Goal: Task Accomplishment & Management: Use online tool/utility

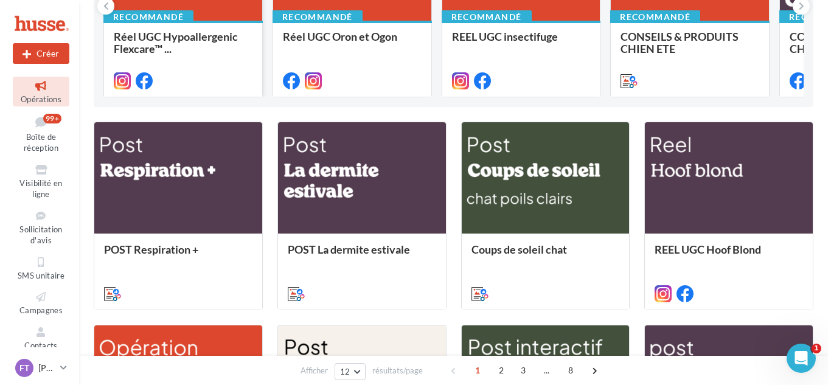
scroll to position [230, 0]
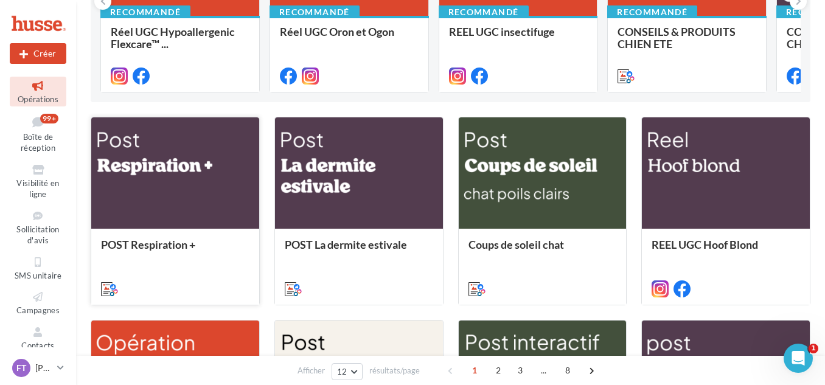
click at [220, 182] on div at bounding box center [175, 173] width 168 height 113
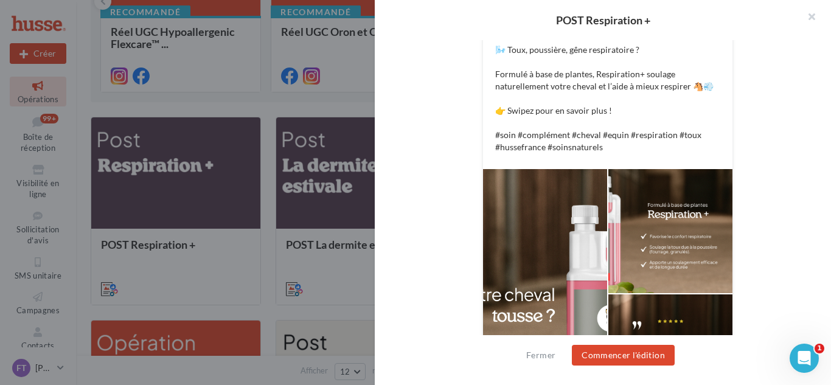
scroll to position [278, 0]
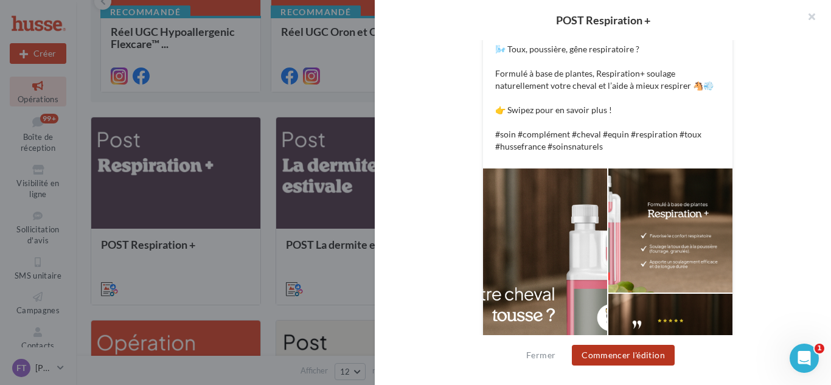
click at [611, 360] on button "Commencer l'édition" at bounding box center [623, 355] width 103 height 21
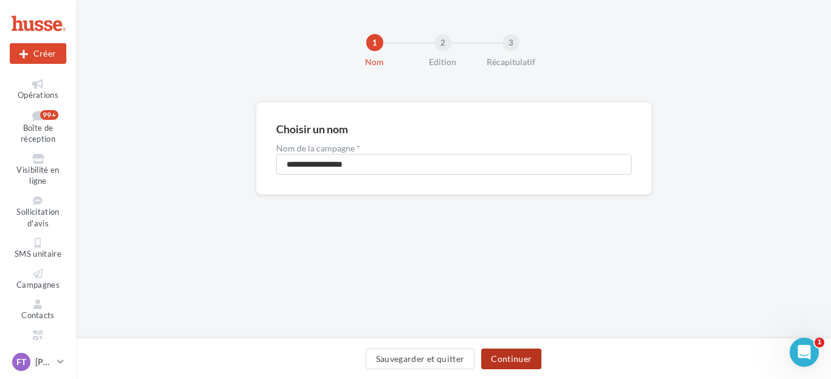
click at [514, 349] on button "Continuer" at bounding box center [511, 359] width 60 height 21
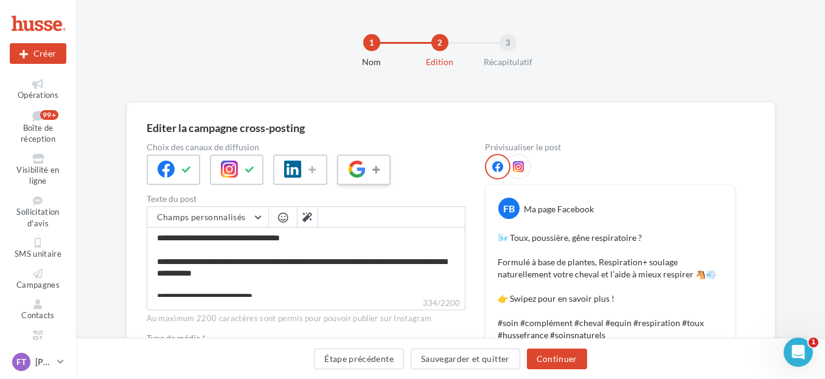
click at [374, 171] on icon at bounding box center [377, 169] width 10 height 9
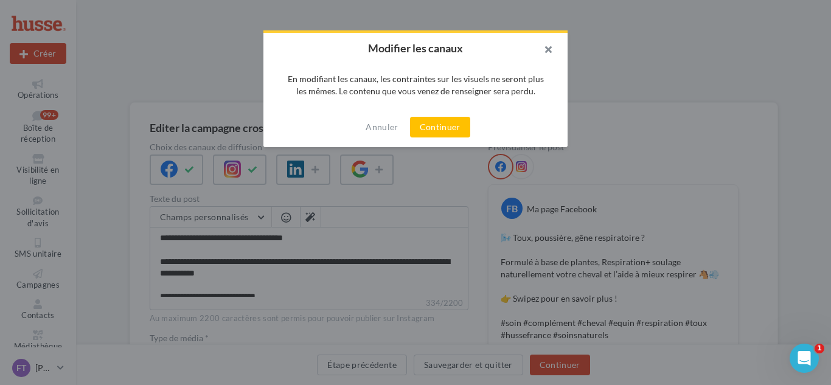
click at [550, 49] on button "button" at bounding box center [543, 51] width 49 height 37
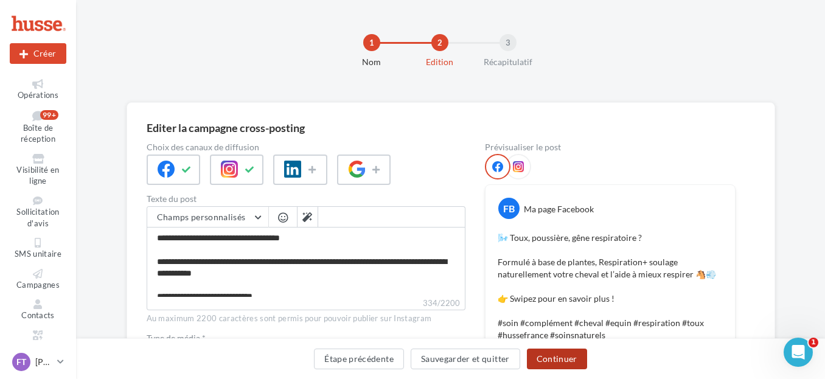
click at [556, 364] on button "Continuer" at bounding box center [557, 359] width 60 height 21
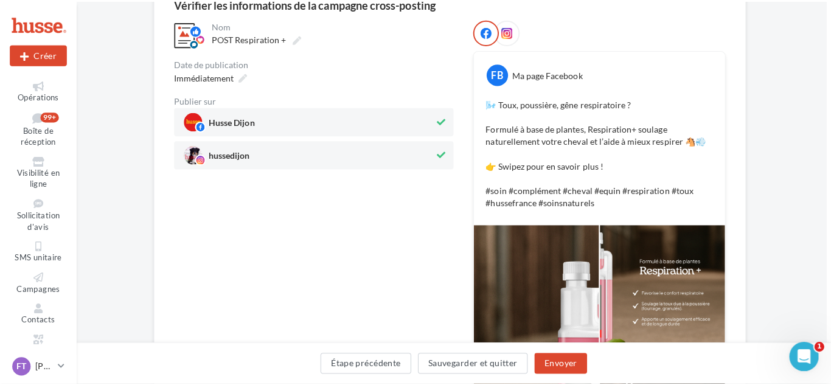
scroll to position [125, 4]
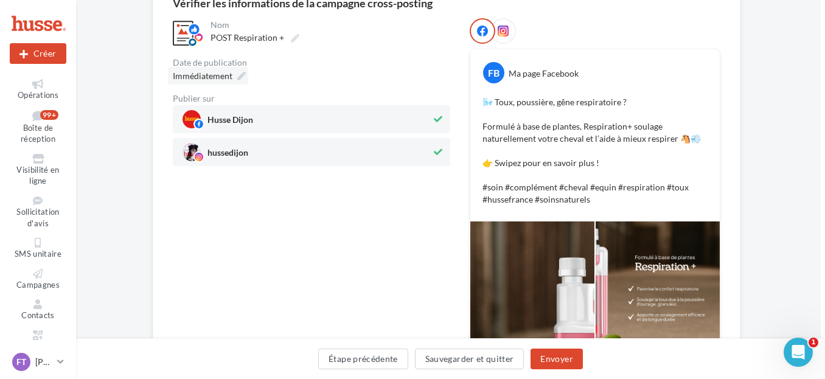
click at [240, 76] on icon at bounding box center [241, 76] width 9 height 9
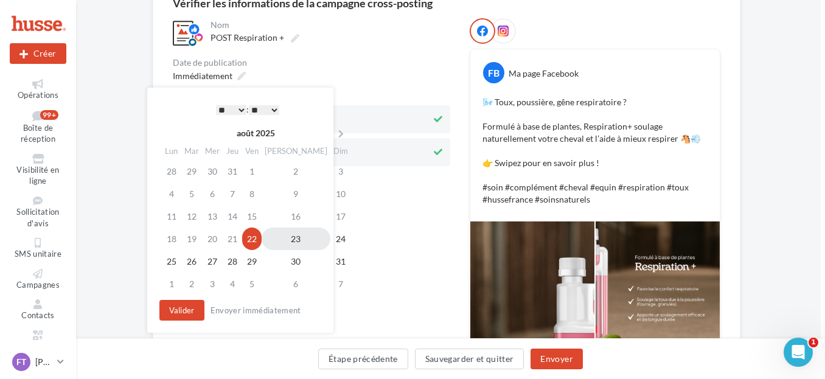
click at [283, 240] on td "23" at bounding box center [296, 239] width 69 height 23
click at [236, 110] on select "* * * * * * * * * * ** ** ** ** ** ** ** ** ** ** ** ** ** **" at bounding box center [231, 110] width 30 height 10
click at [261, 112] on select "** ** ** ** ** **" at bounding box center [264, 110] width 30 height 10
click at [182, 304] on button "Valider" at bounding box center [181, 310] width 45 height 21
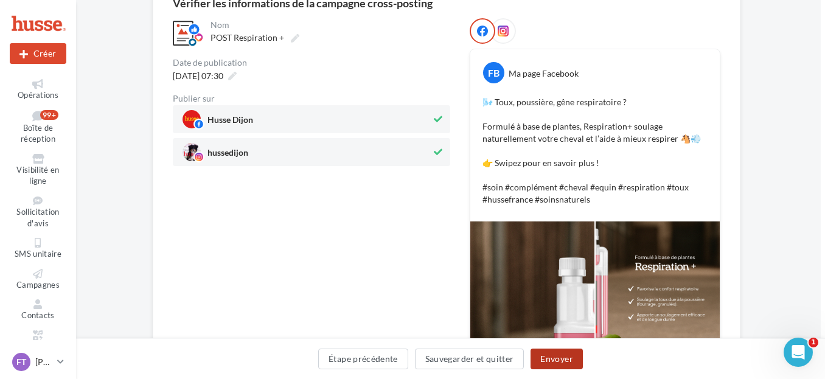
click at [562, 361] on button "Envoyer" at bounding box center [557, 359] width 52 height 21
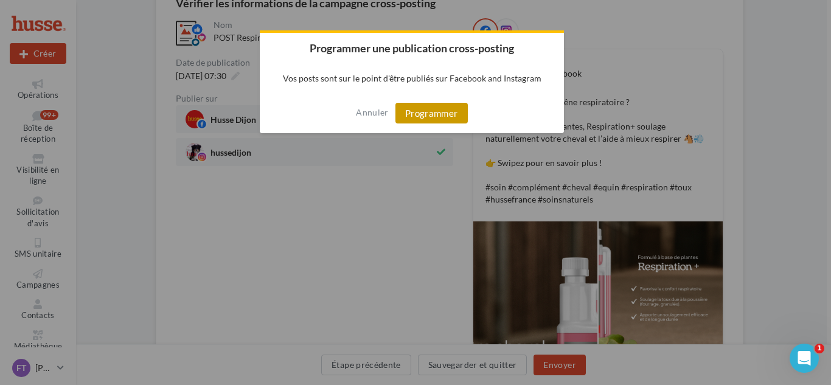
click at [422, 119] on button "Programmer" at bounding box center [431, 113] width 72 height 21
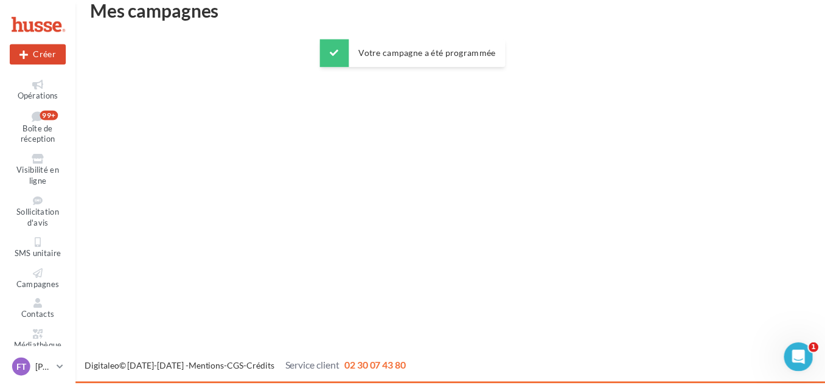
scroll to position [19, 0]
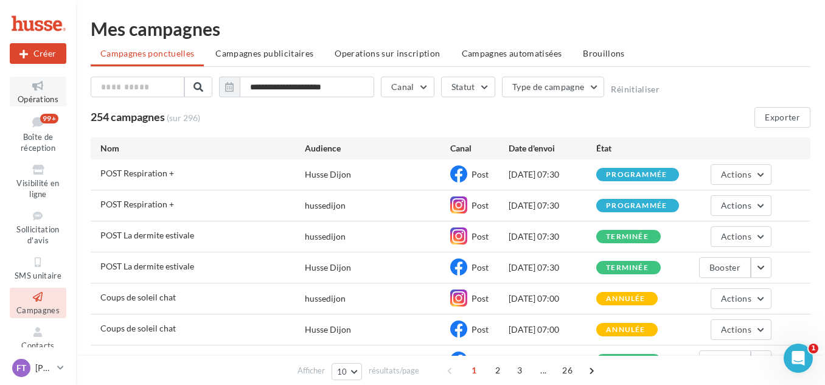
click at [35, 89] on icon at bounding box center [37, 86] width 49 height 14
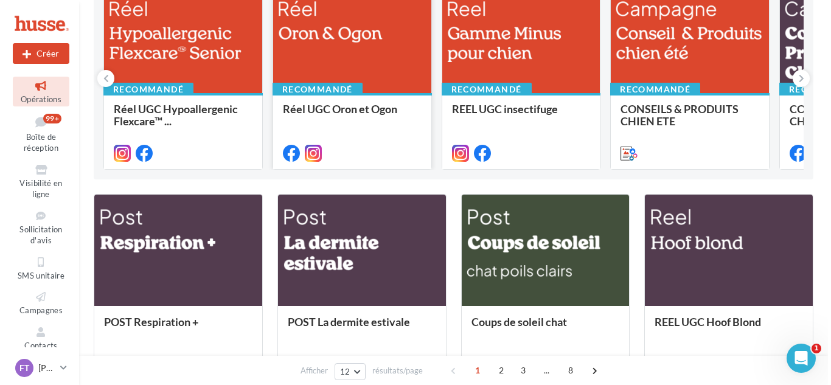
scroll to position [153, 0]
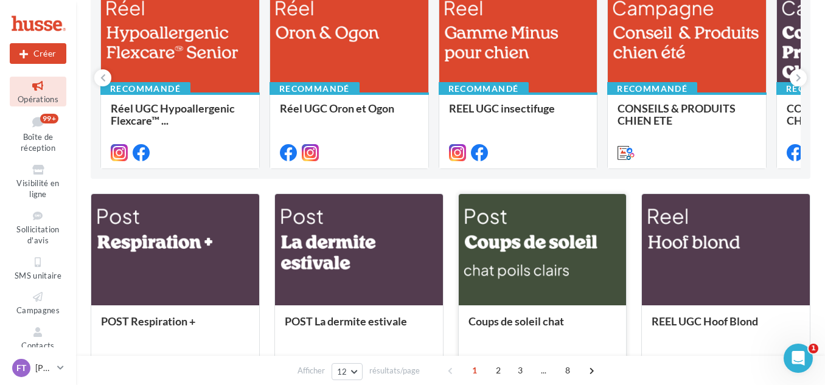
click at [560, 265] on div at bounding box center [543, 250] width 168 height 113
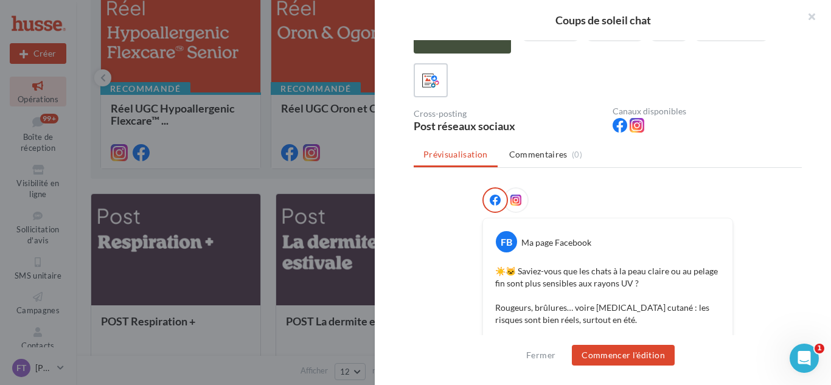
scroll to position [0, 0]
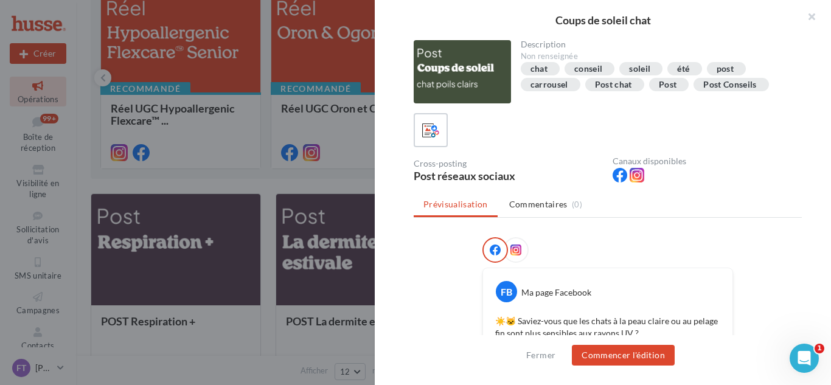
click at [514, 248] on icon at bounding box center [515, 250] width 11 height 11
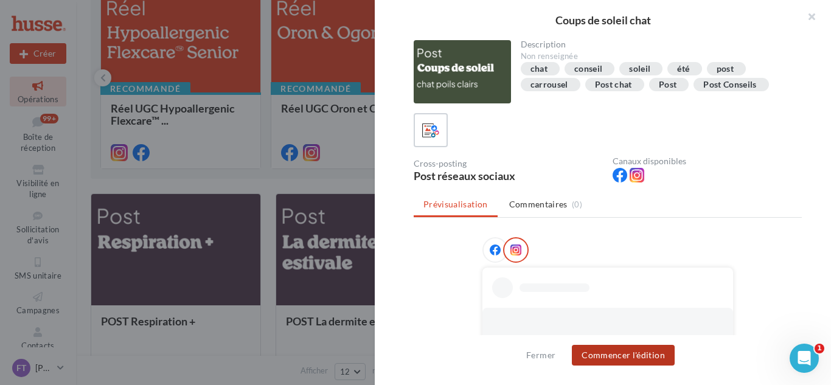
click at [600, 361] on button "Commencer l'édition" at bounding box center [623, 355] width 103 height 21
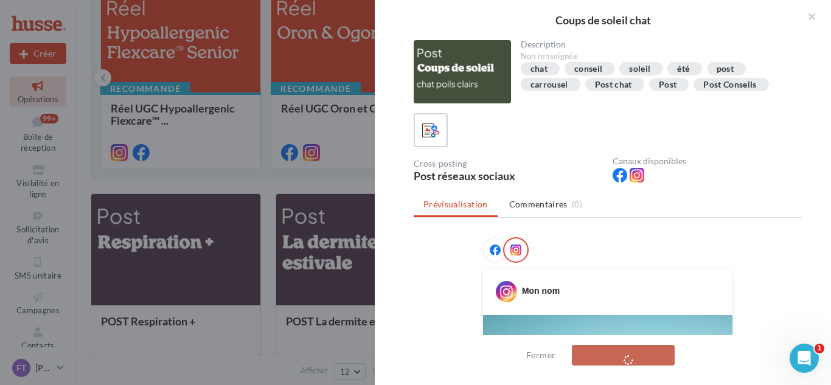
scroll to position [169, 0]
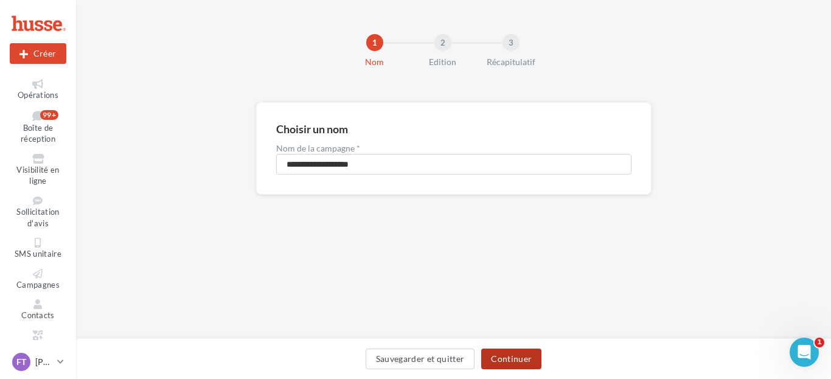
click at [504, 360] on button "Continuer" at bounding box center [511, 359] width 60 height 21
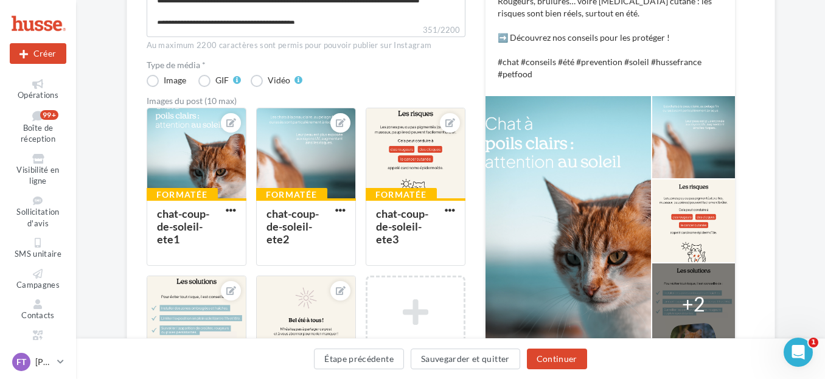
scroll to position [274, 0]
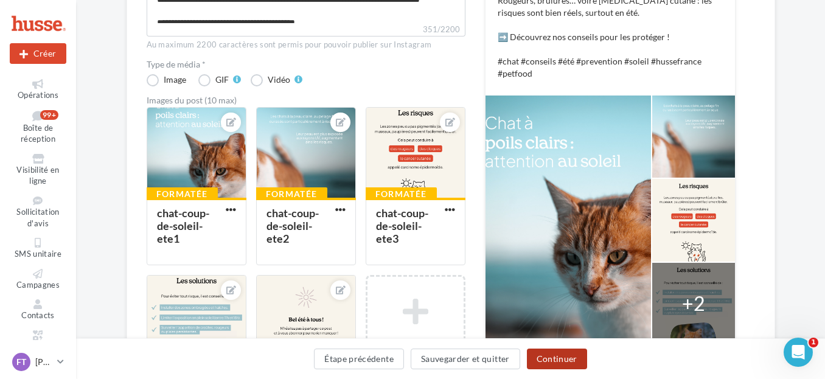
click at [571, 355] on button "Continuer" at bounding box center [557, 359] width 60 height 21
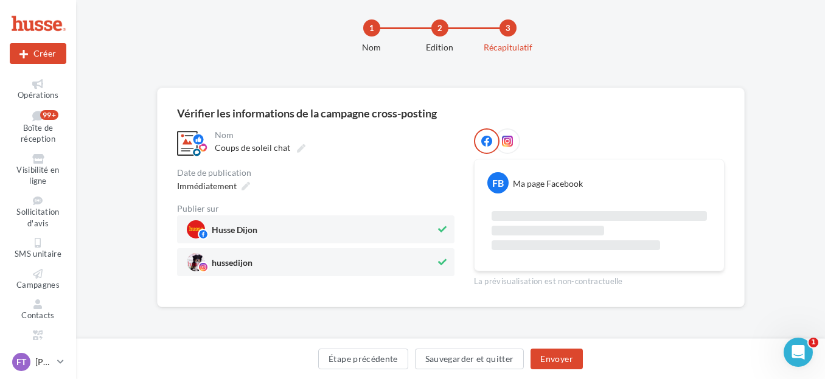
scroll to position [15, 0]
click at [225, 184] on span "Immédiatement" at bounding box center [207, 186] width 60 height 10
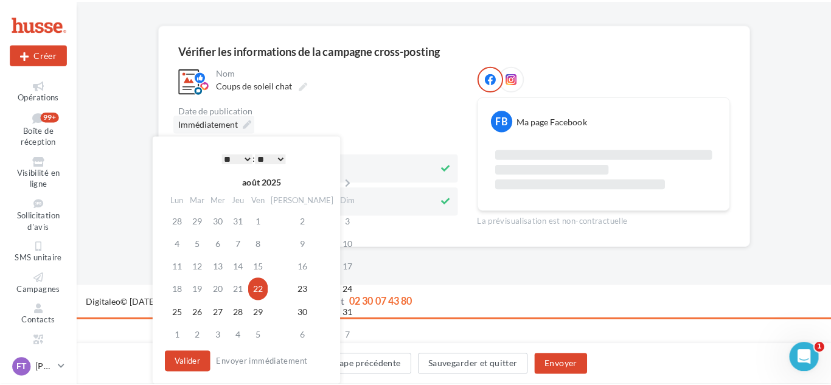
scroll to position [127, 0]
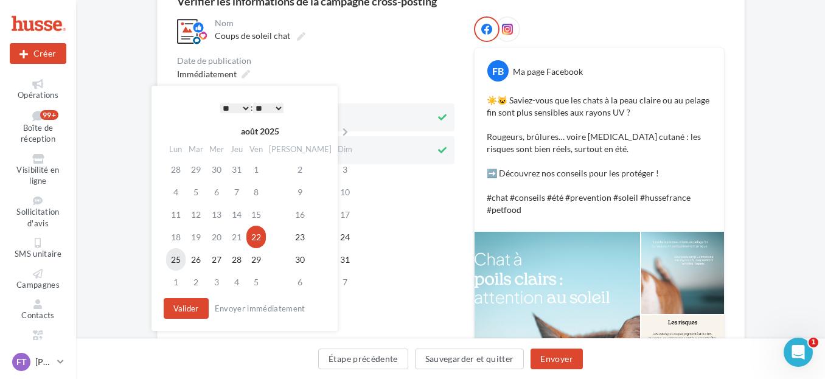
click at [172, 263] on td "25" at bounding box center [175, 259] width 19 height 23
click at [241, 105] on select "* * * * * * * * * * ** ** ** ** ** ** ** ** ** ** ** ** ** **" at bounding box center [235, 108] width 30 height 10
click at [195, 307] on button "Valider" at bounding box center [186, 308] width 45 height 21
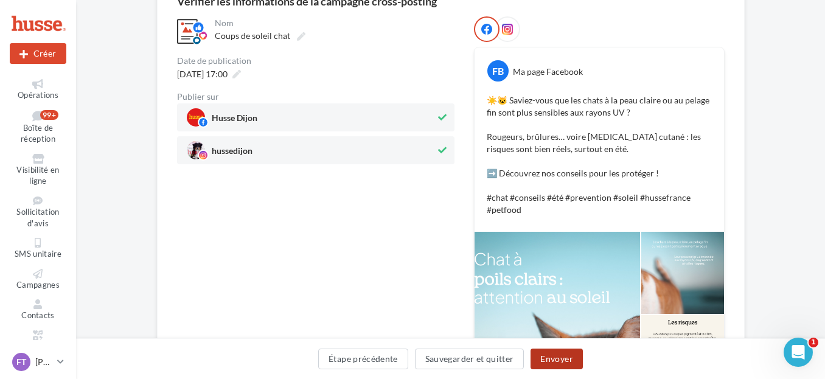
click at [572, 360] on button "Envoyer" at bounding box center [557, 359] width 52 height 21
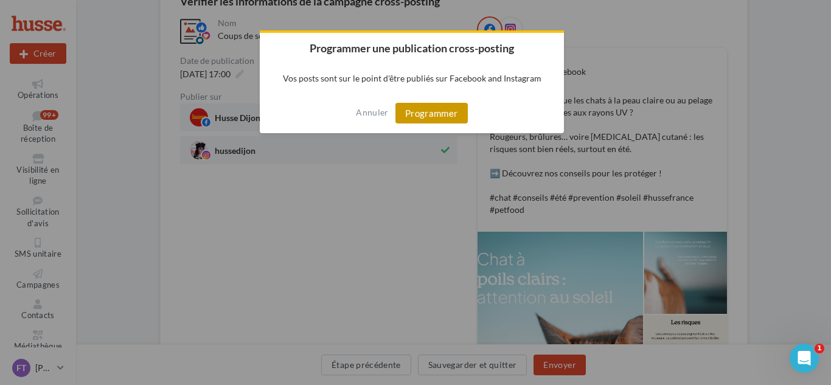
click at [430, 111] on button "Programmer" at bounding box center [431, 113] width 72 height 21
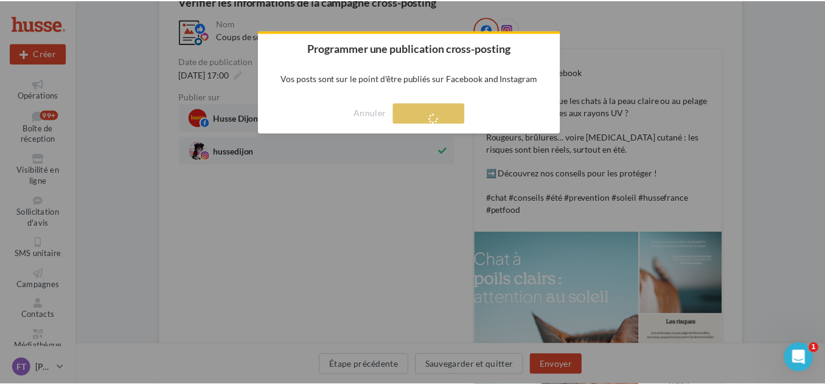
scroll to position [19, 0]
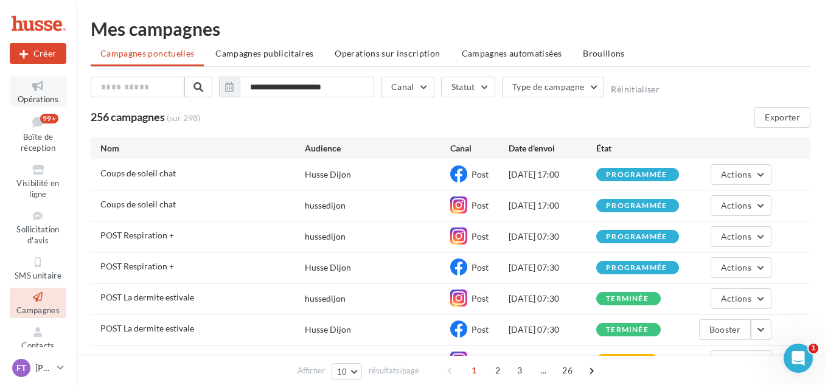
click at [35, 80] on icon at bounding box center [37, 86] width 49 height 14
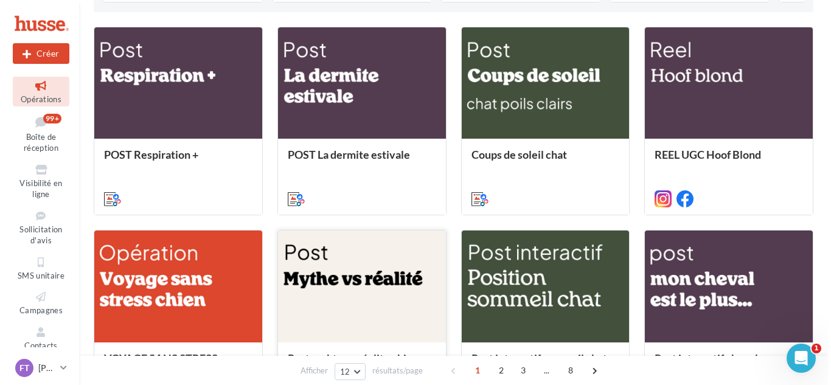
scroll to position [526, 0]
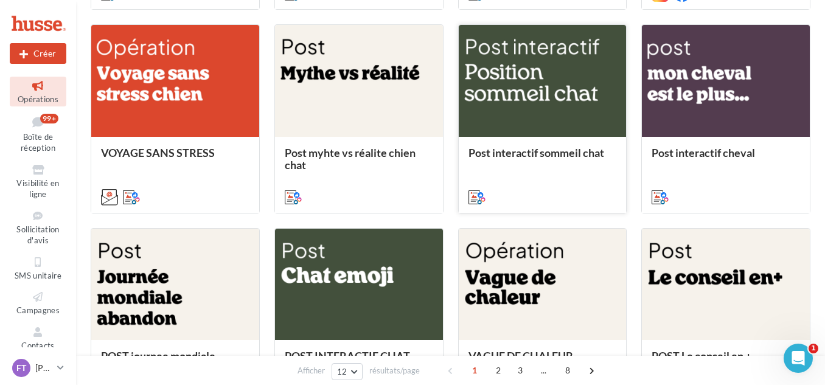
click at [574, 79] on div at bounding box center [543, 81] width 168 height 113
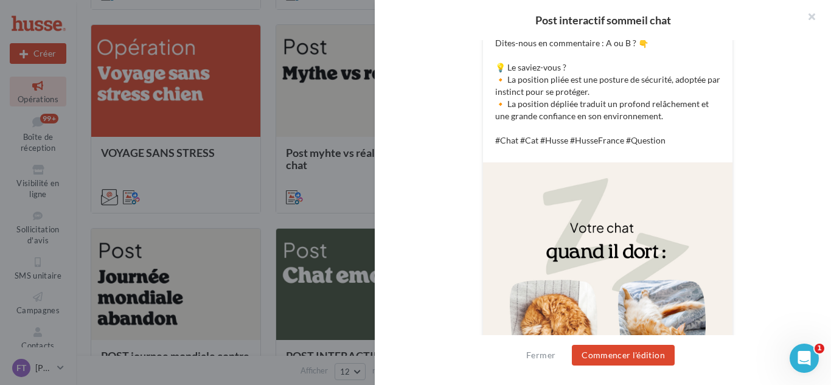
scroll to position [441, 0]
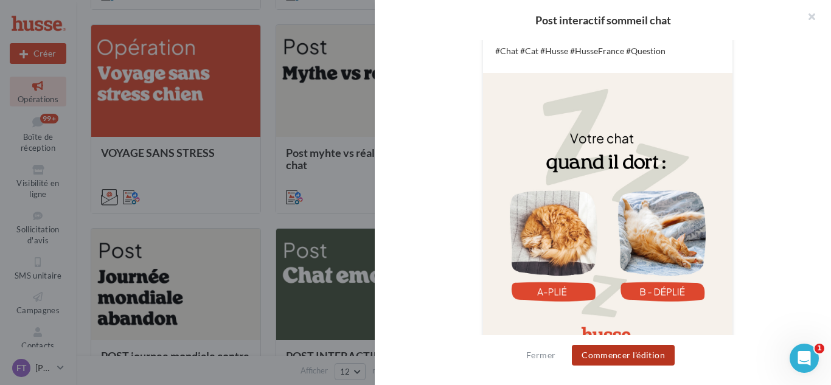
click at [632, 356] on button "Commencer l'édition" at bounding box center [623, 355] width 103 height 21
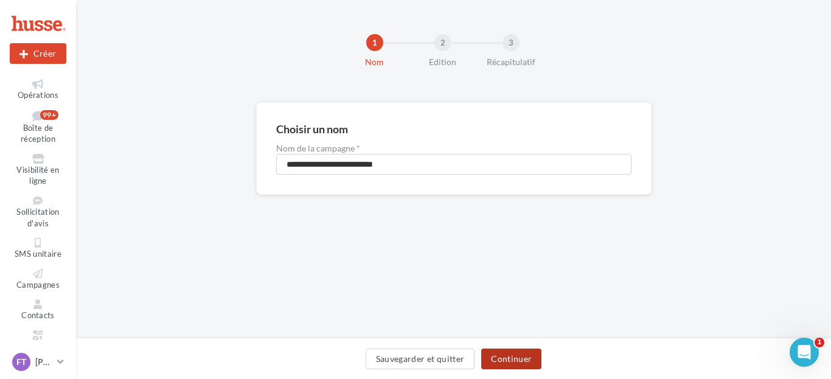
click at [510, 354] on button "Continuer" at bounding box center [511, 359] width 60 height 21
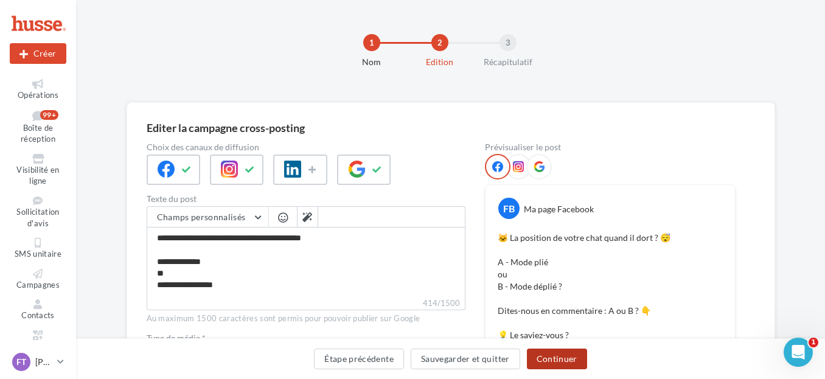
click at [555, 363] on button "Continuer" at bounding box center [557, 359] width 60 height 21
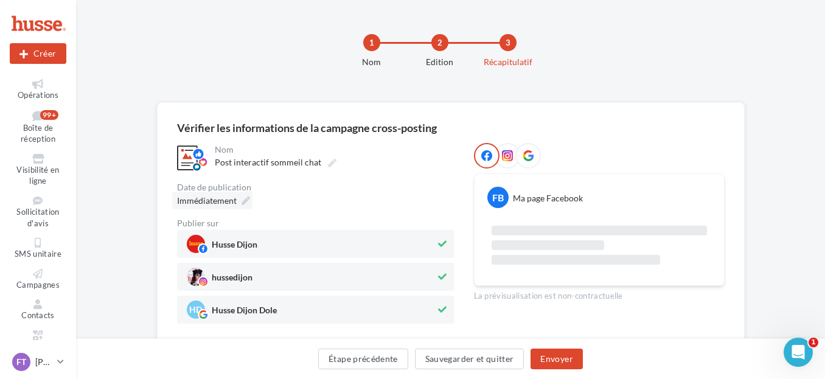
click at [238, 200] on div "Immédiatement" at bounding box center [212, 201] width 80 height 18
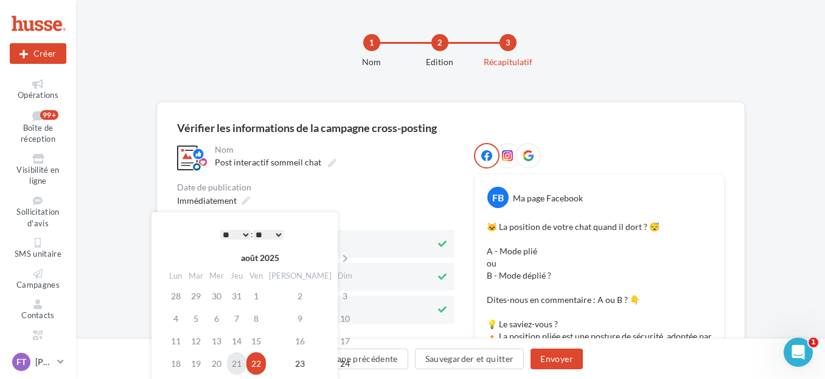
click at [239, 363] on td "21" at bounding box center [236, 363] width 19 height 23
click at [246, 367] on td "21" at bounding box center [236, 363] width 19 height 23
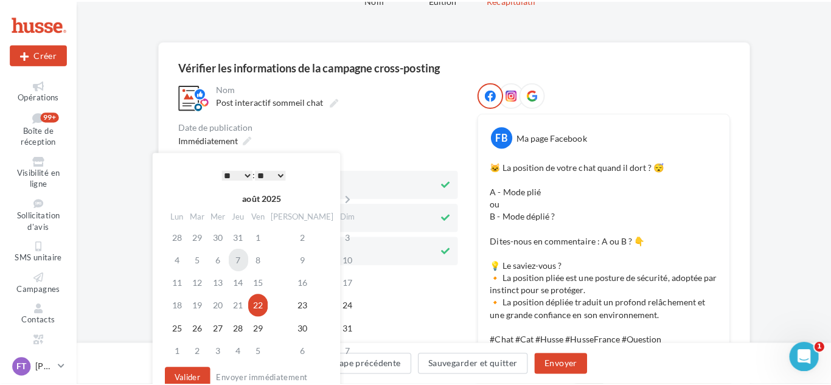
scroll to position [63, 0]
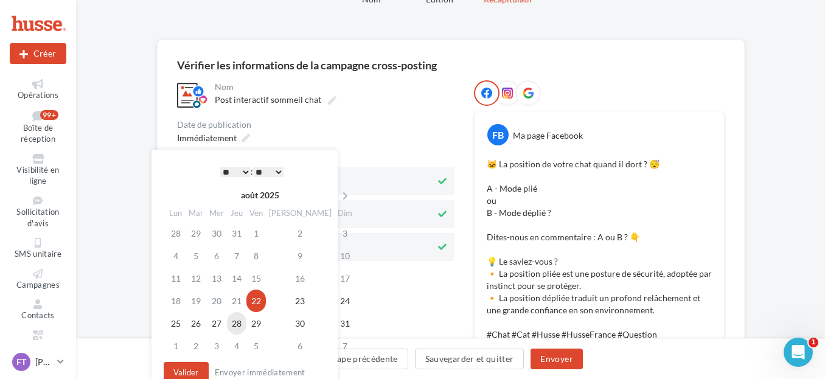
click at [244, 321] on td "28" at bounding box center [236, 323] width 19 height 23
click at [242, 169] on select "* * * * * * * * * * ** ** ** ** ** ** ** ** ** ** ** ** ** **" at bounding box center [235, 172] width 30 height 10
click at [268, 174] on select "** ** ** ** ** **" at bounding box center [268, 172] width 30 height 10
click at [240, 172] on select "* * * * * * * * * * ** ** ** ** ** ** ** ** ** ** ** ** ** **" at bounding box center [235, 172] width 30 height 10
click at [271, 177] on select "** ** ** ** ** **" at bounding box center [268, 172] width 30 height 10
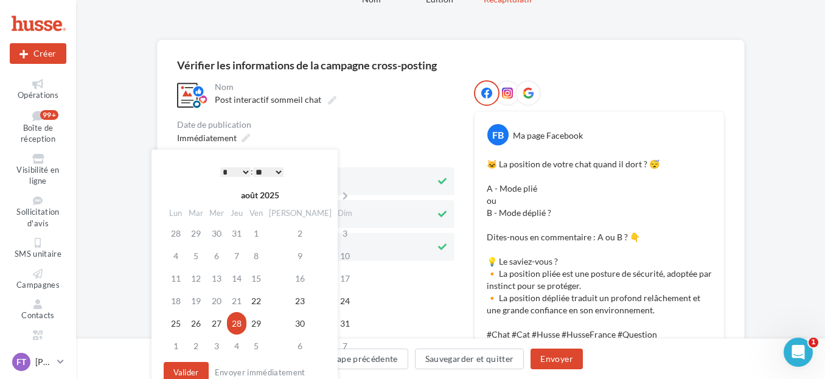
click at [363, 263] on div "**********" at bounding box center [315, 382] width 277 height 604
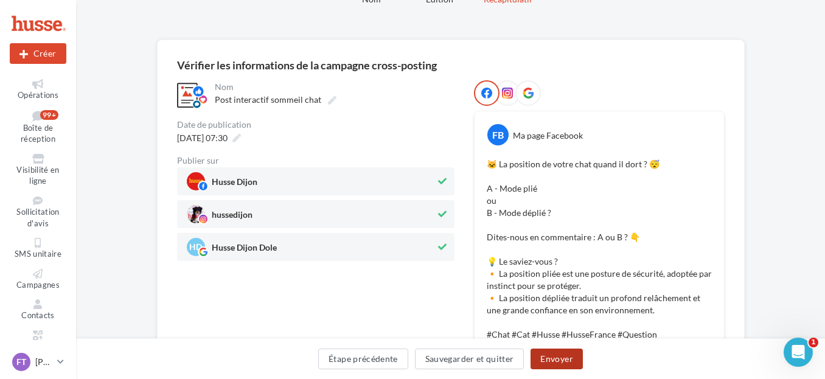
click at [540, 355] on button "Envoyer" at bounding box center [557, 359] width 52 height 21
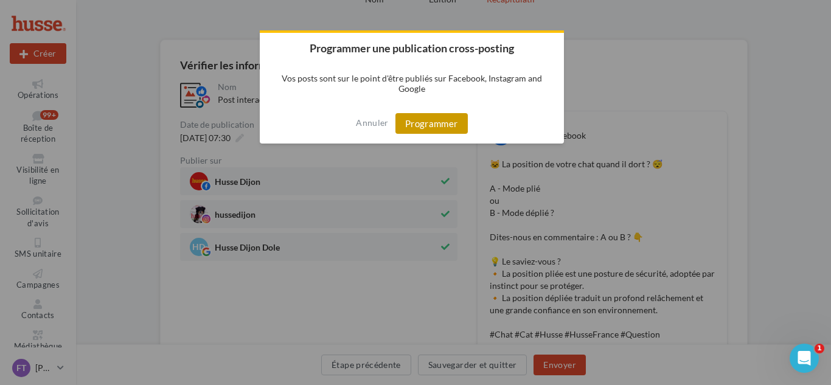
click at [416, 132] on button "Programmer" at bounding box center [431, 123] width 72 height 21
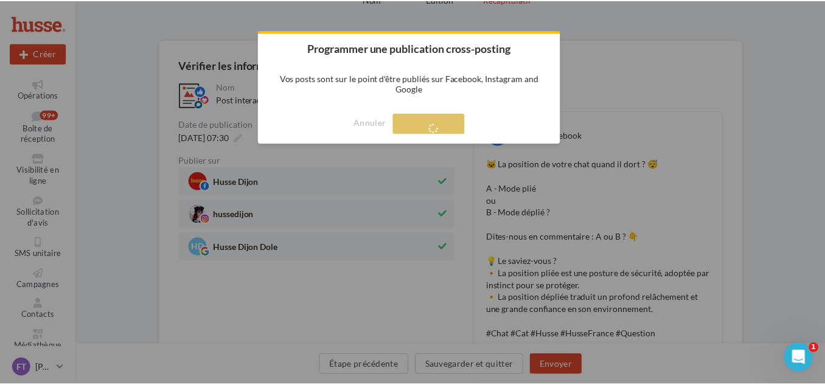
scroll to position [19, 0]
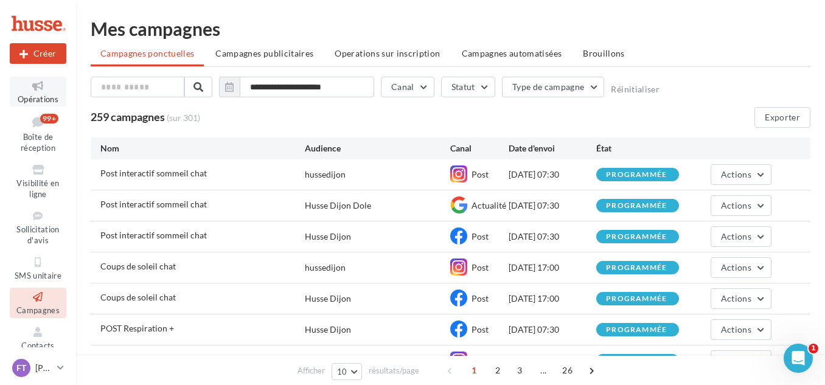
click at [32, 92] on icon at bounding box center [37, 86] width 49 height 14
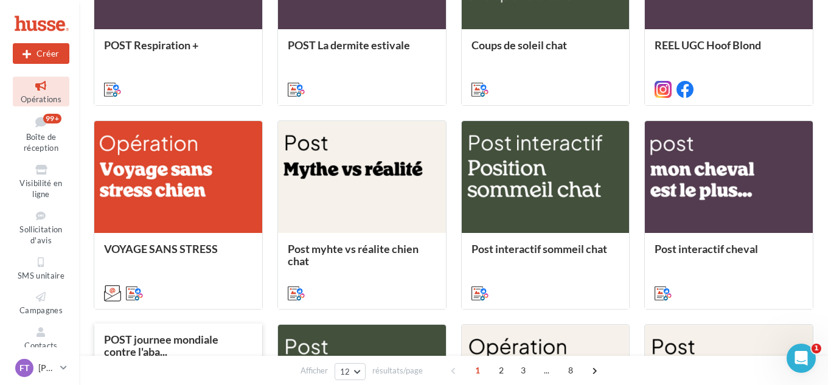
scroll to position [429, 0]
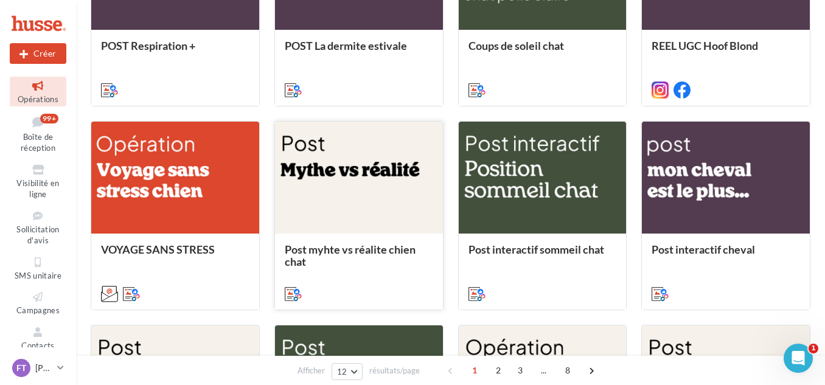
click at [353, 197] on div at bounding box center [359, 178] width 168 height 113
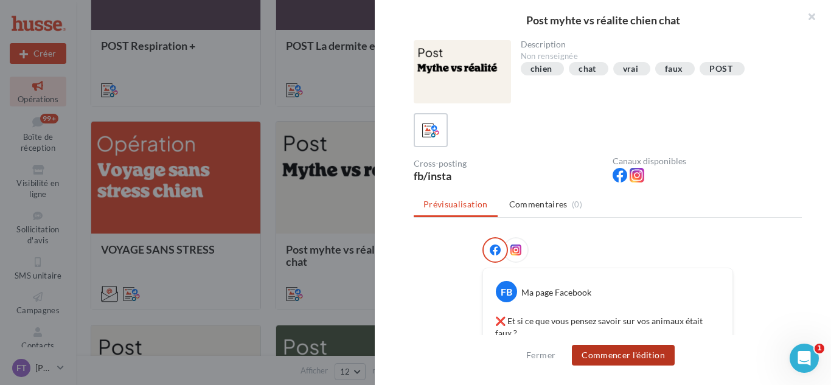
click at [635, 351] on button "Commencer l'édition" at bounding box center [623, 355] width 103 height 21
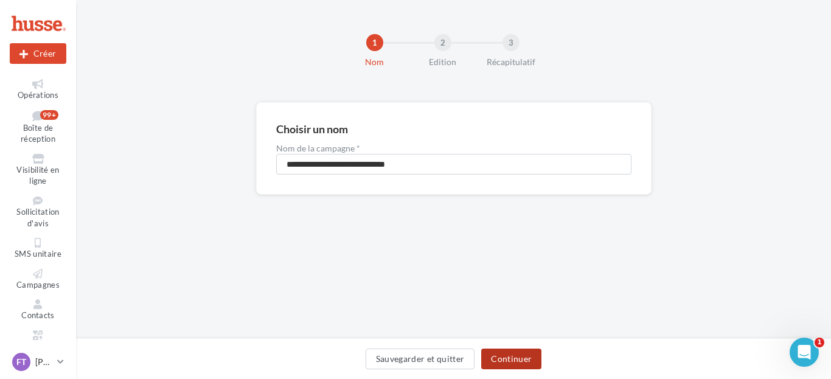
click at [511, 364] on button "Continuer" at bounding box center [511, 359] width 60 height 21
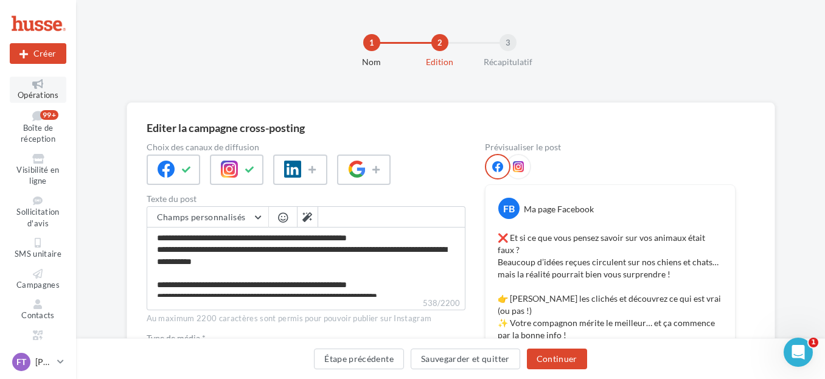
click at [37, 102] on link "Opérations" at bounding box center [38, 90] width 57 height 26
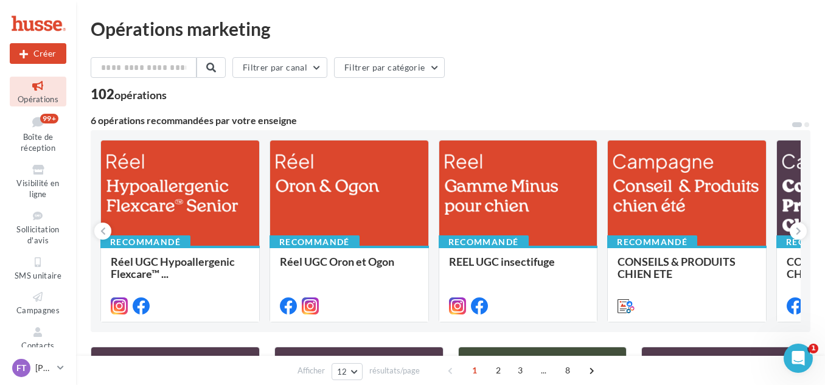
click at [33, 88] on icon at bounding box center [37, 86] width 49 height 14
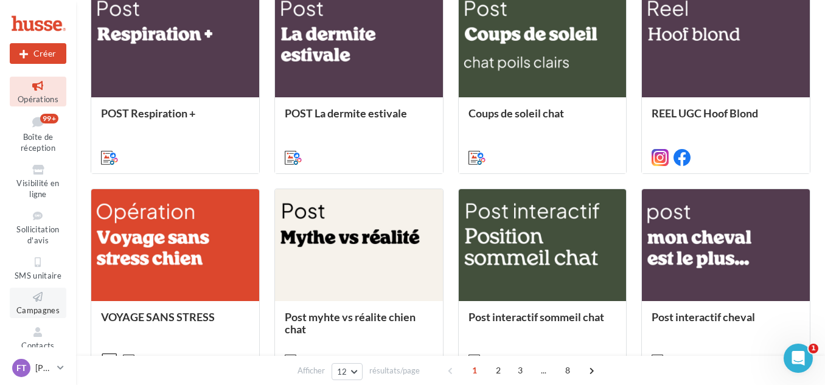
click at [36, 304] on icon at bounding box center [37, 297] width 49 height 14
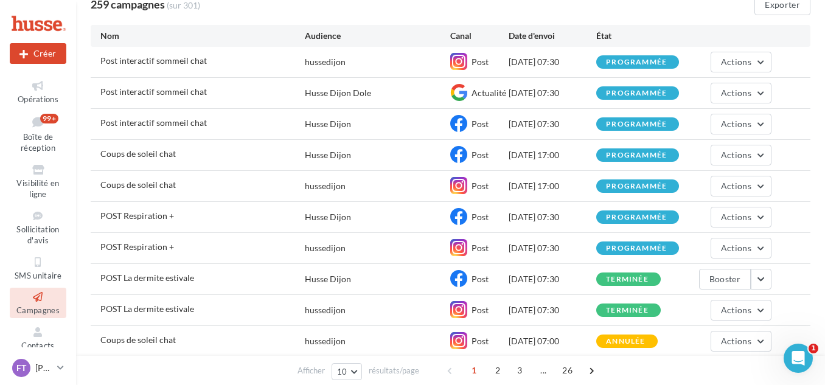
scroll to position [113, 0]
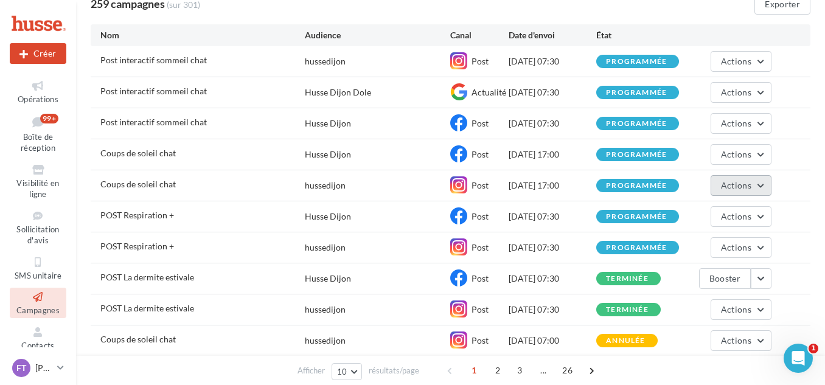
click at [764, 181] on button "Actions" at bounding box center [741, 185] width 61 height 21
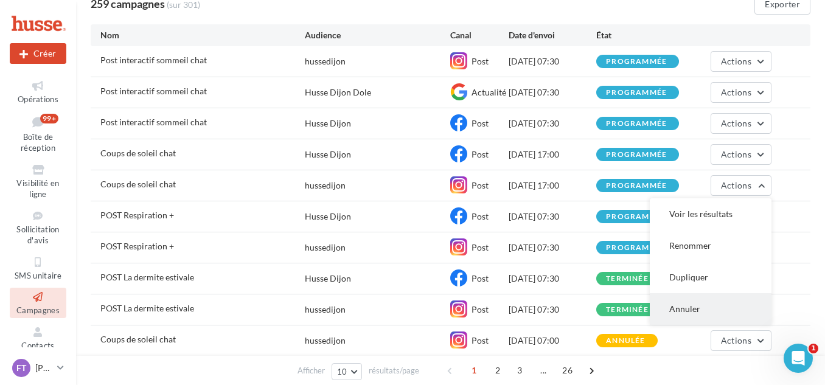
click at [682, 308] on button "Annuler" at bounding box center [711, 309] width 122 height 32
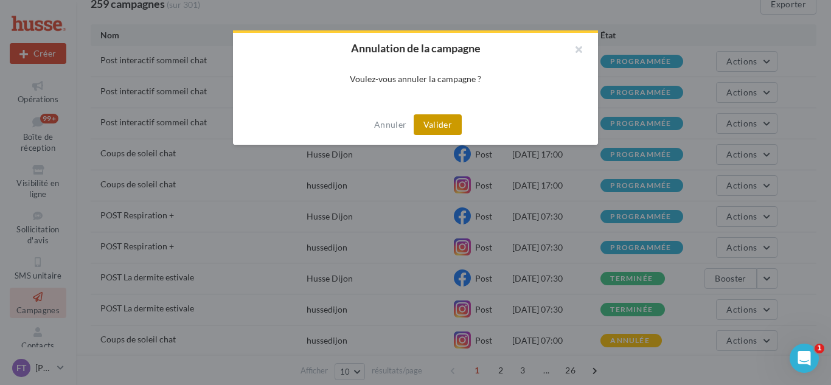
click at [437, 125] on button "Valider" at bounding box center [438, 124] width 48 height 21
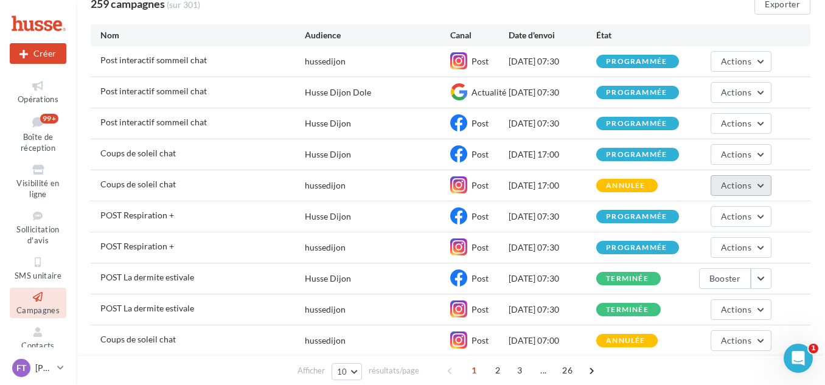
click at [725, 190] on span "Actions" at bounding box center [736, 185] width 30 height 10
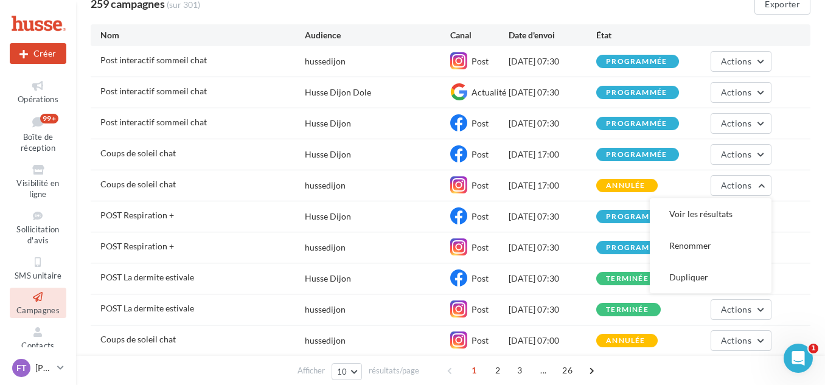
click at [801, 190] on div "Coups de soleil chat hussedijon Post 25/08/2025 17:00 annulée Actions Voir les …" at bounding box center [451, 185] width 720 height 30
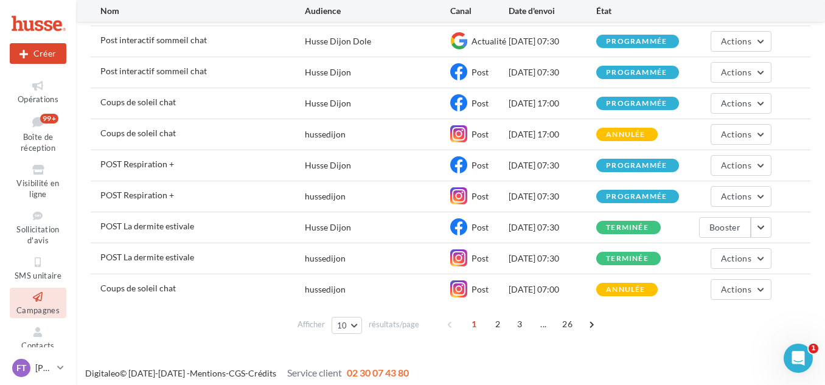
scroll to position [160, 0]
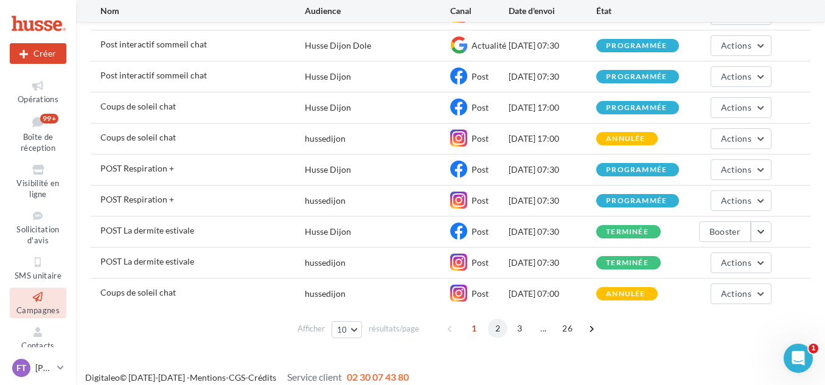
click at [493, 330] on span "2" at bounding box center [497, 328] width 19 height 19
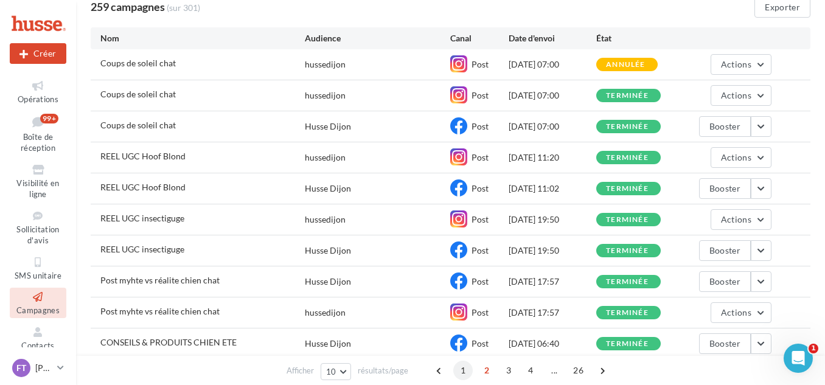
click at [460, 371] on span "1" at bounding box center [462, 370] width 19 height 19
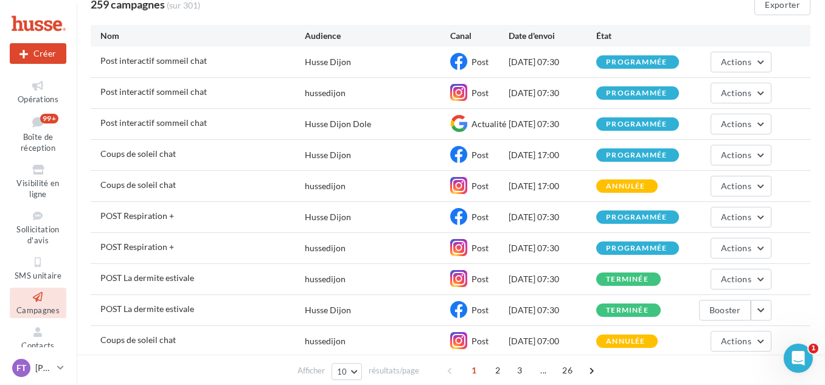
scroll to position [111, 0]
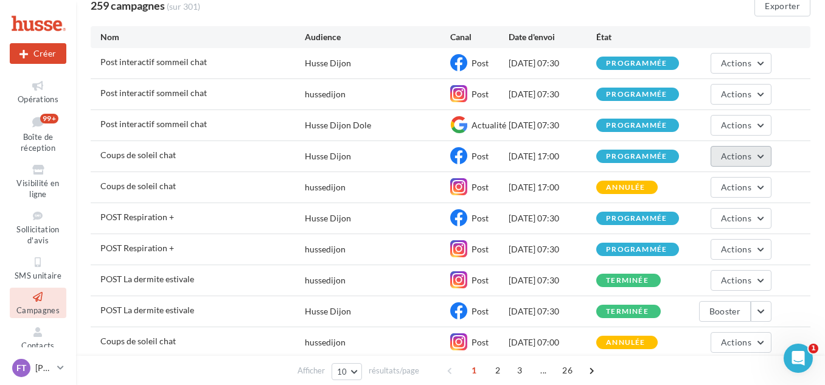
click at [730, 164] on button "Actions" at bounding box center [741, 156] width 61 height 21
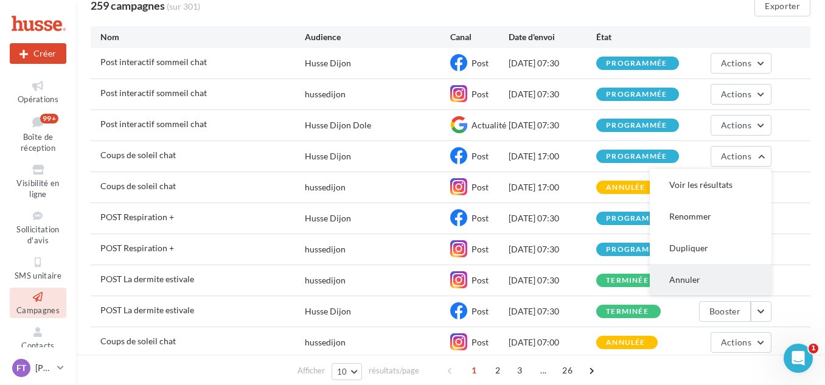
click at [694, 276] on button "Annuler" at bounding box center [711, 280] width 122 height 32
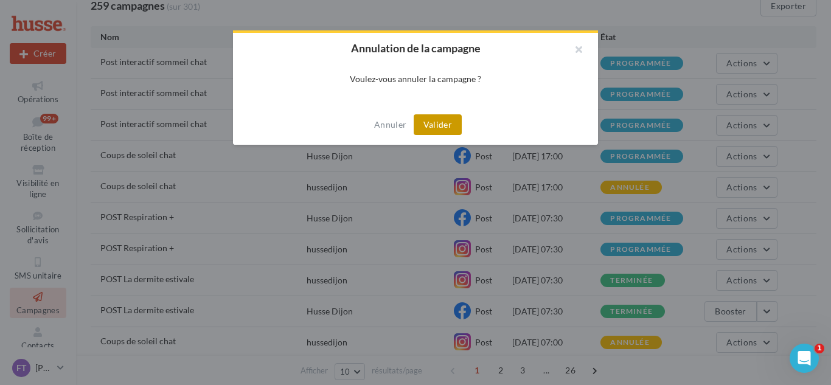
click at [435, 121] on button "Valider" at bounding box center [438, 124] width 48 height 21
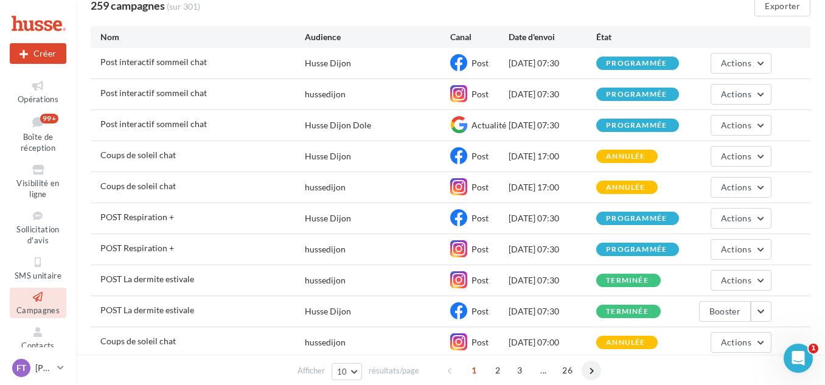
click at [593, 369] on span at bounding box center [591, 370] width 19 height 19
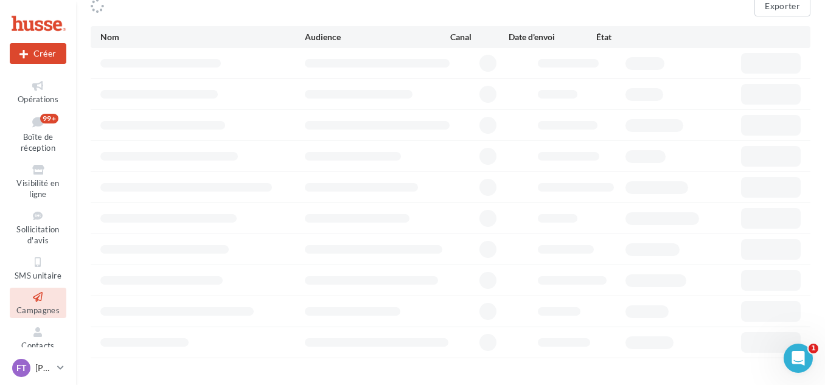
scroll to position [110, 0]
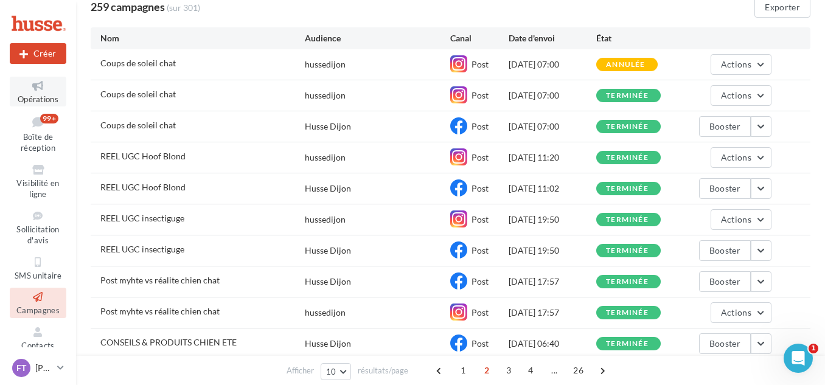
click at [40, 92] on link "Opérations" at bounding box center [38, 92] width 57 height 30
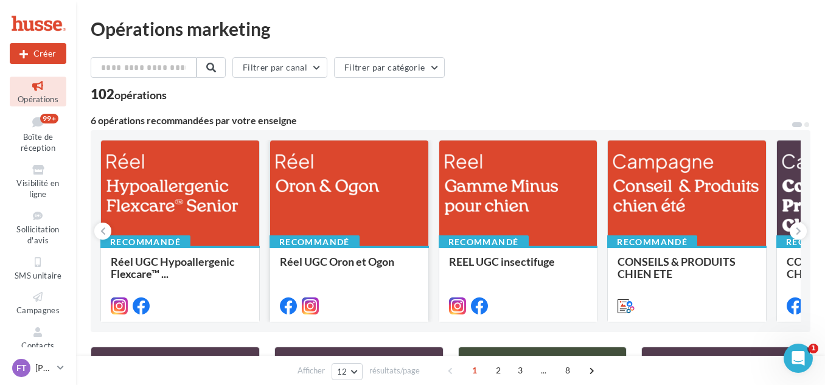
click at [371, 185] on div at bounding box center [349, 194] width 158 height 106
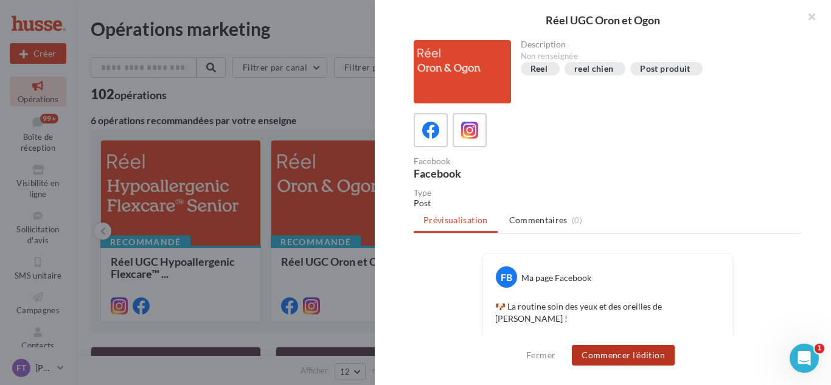
click at [626, 357] on button "Commencer l'édition" at bounding box center [623, 355] width 103 height 21
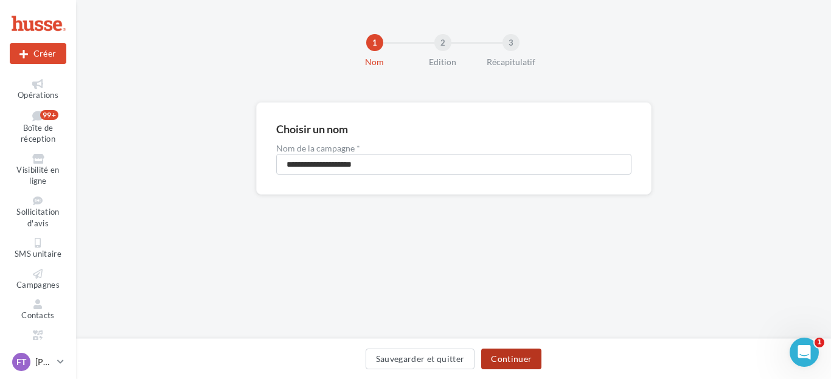
click at [524, 362] on button "Continuer" at bounding box center [511, 359] width 60 height 21
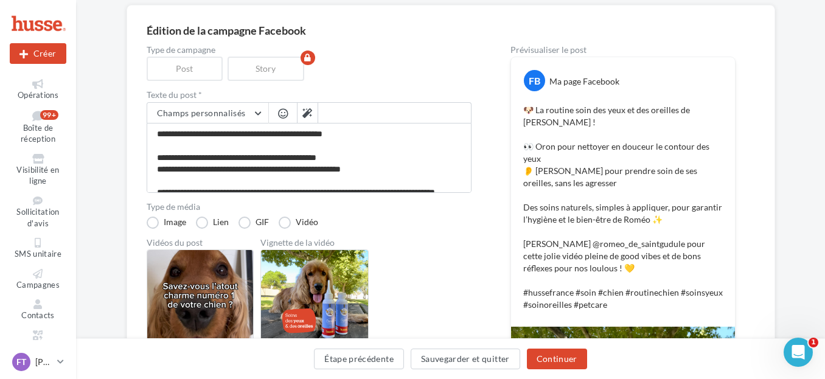
scroll to position [98, 0]
click at [559, 357] on button "Continuer" at bounding box center [557, 359] width 60 height 21
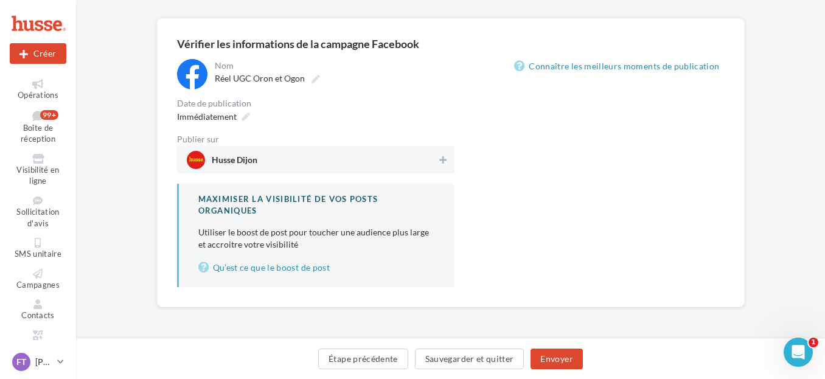
scroll to position [84, 0]
click at [441, 145] on div "Publier sur Husse Dijon" at bounding box center [315, 154] width 277 height 39
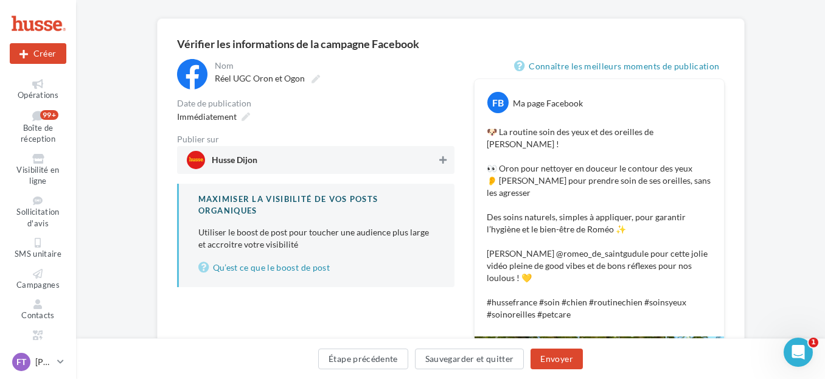
click at [446, 161] on icon at bounding box center [442, 160] width 7 height 9
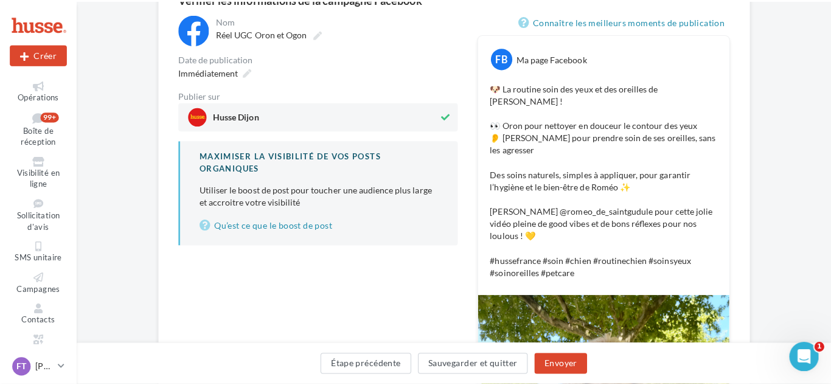
scroll to position [130, 0]
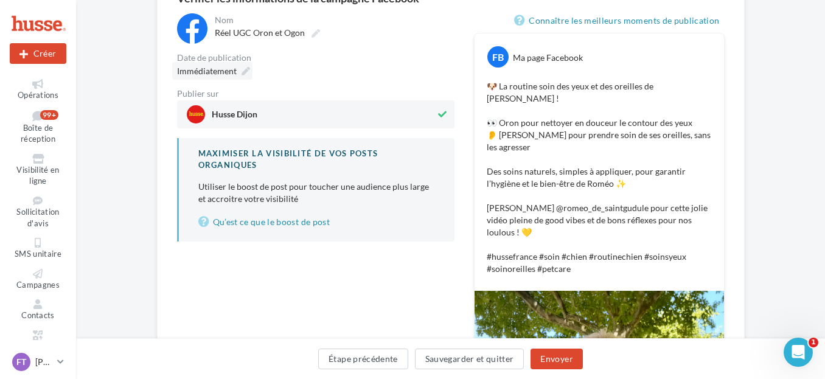
click at [246, 75] on icon at bounding box center [246, 71] width 9 height 9
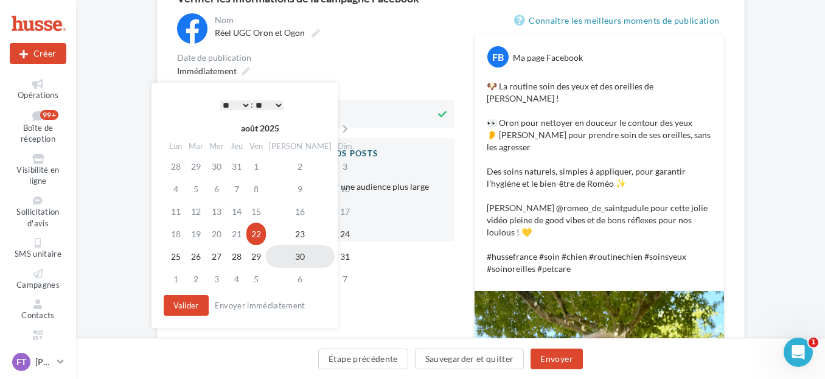
click at [285, 259] on td "30" at bounding box center [300, 256] width 69 height 23
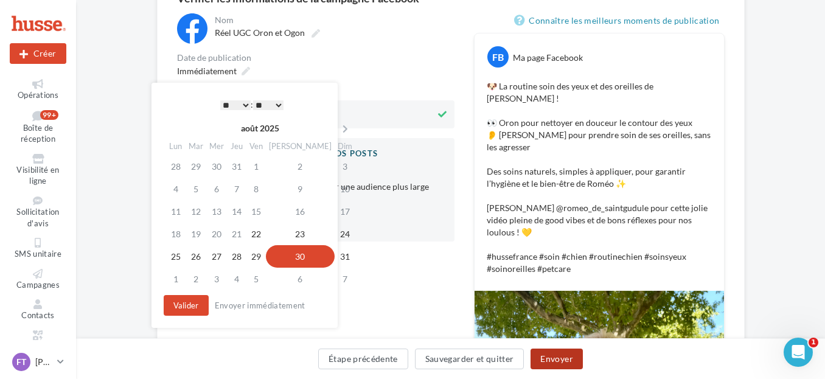
click at [562, 358] on button "Envoyer" at bounding box center [557, 359] width 52 height 21
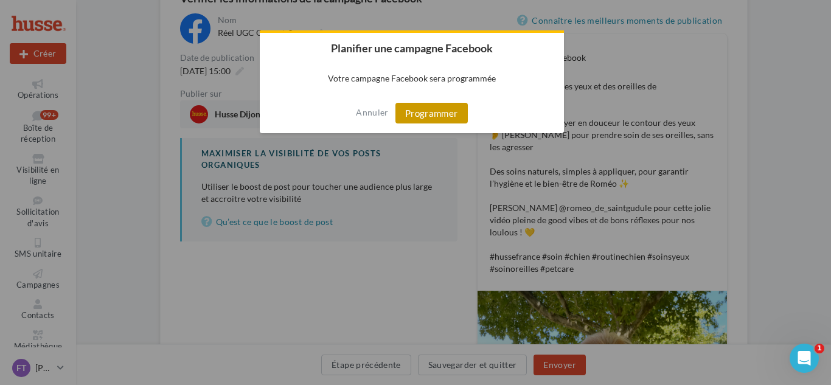
click at [429, 115] on button "Programmer" at bounding box center [431, 113] width 72 height 21
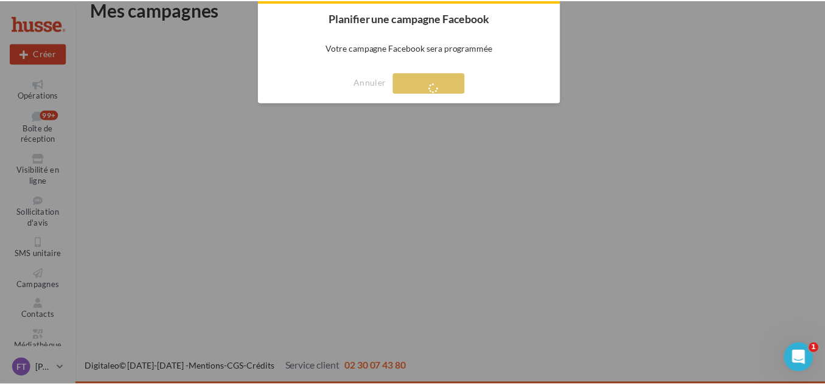
scroll to position [19, 0]
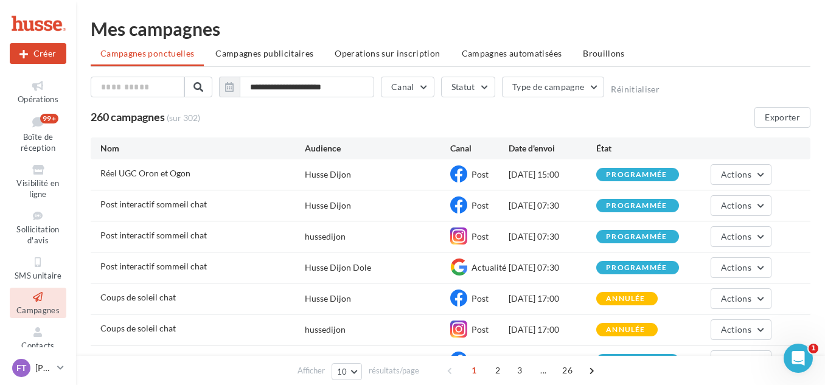
click at [383, 100] on div "**********" at bounding box center [451, 90] width 720 height 26
drag, startPoint x: 375, startPoint y: 98, endPoint x: 479, endPoint y: 80, distance: 105.5
click at [469, 80] on div "**********" at bounding box center [451, 90] width 720 height 26
click at [34, 97] on span "Opérations" at bounding box center [38, 99] width 41 height 10
